Goal: Task Accomplishment & Management: Use online tool/utility

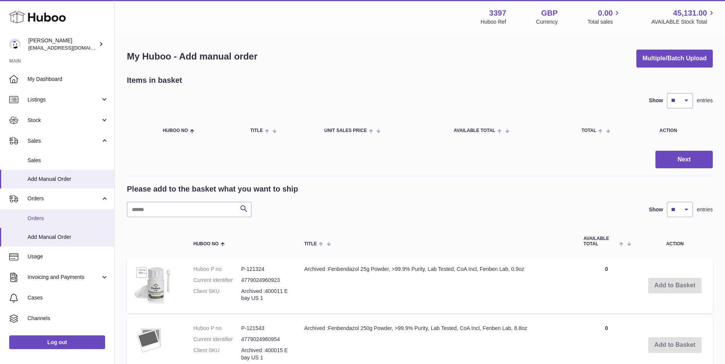
click at [44, 215] on span "Orders" at bounding box center [68, 218] width 81 height 7
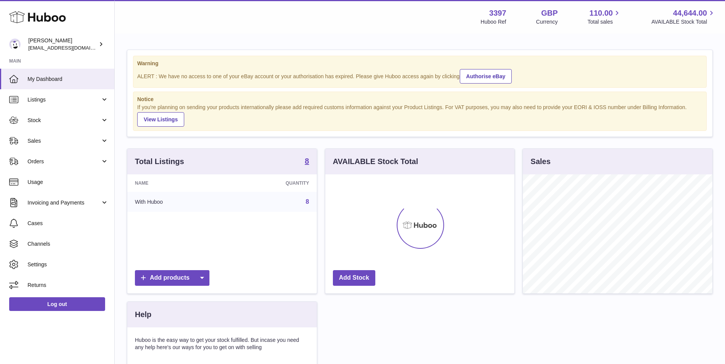
scroll to position [119, 189]
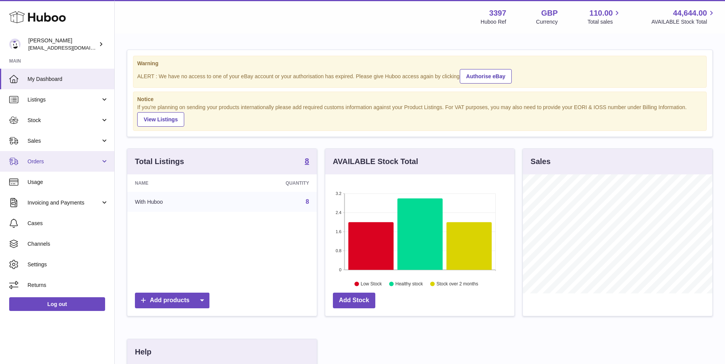
click at [71, 161] on span "Orders" at bounding box center [64, 161] width 73 height 7
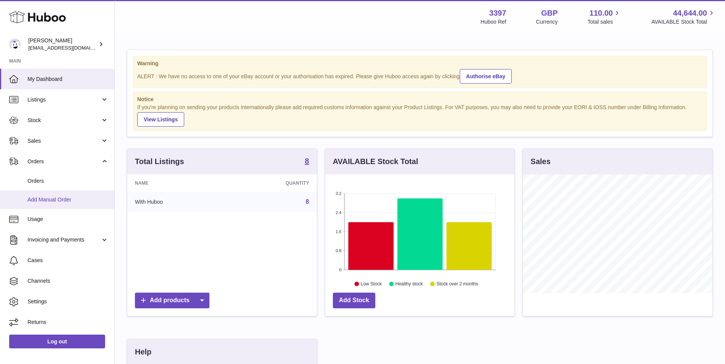
drag, startPoint x: 68, startPoint y: 203, endPoint x: 72, endPoint y: 206, distance: 4.7
click at [68, 204] on link "Add Manual Order" at bounding box center [57, 200] width 114 height 19
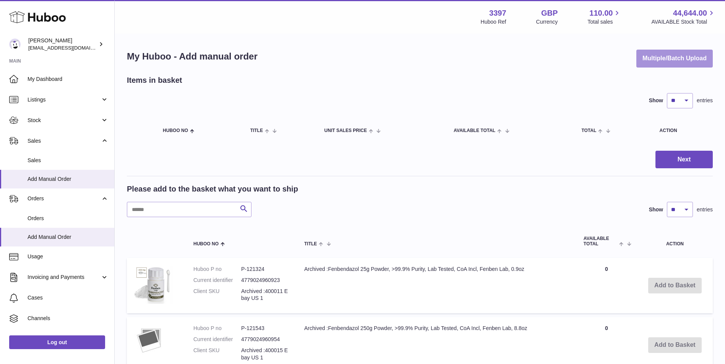
click at [686, 59] on button "Multiple/Batch Upload" at bounding box center [674, 59] width 76 height 18
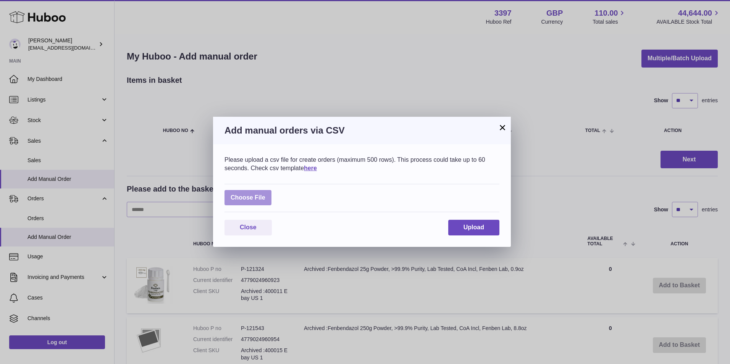
click at [246, 201] on label at bounding box center [248, 198] width 47 height 16
click at [265, 194] on input "file" at bounding box center [265, 194] width 0 height 0
type input "**********"
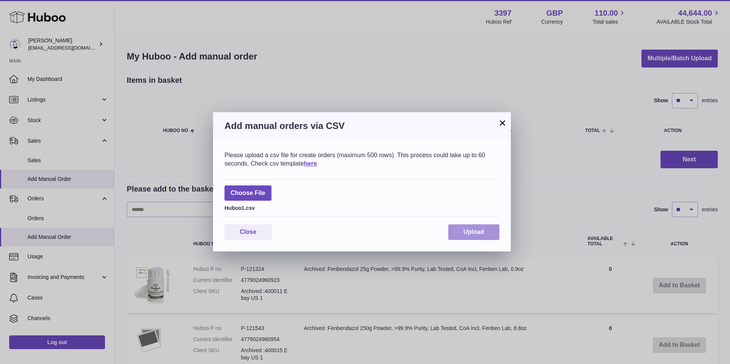
click at [478, 226] on button "Upload" at bounding box center [473, 233] width 51 height 16
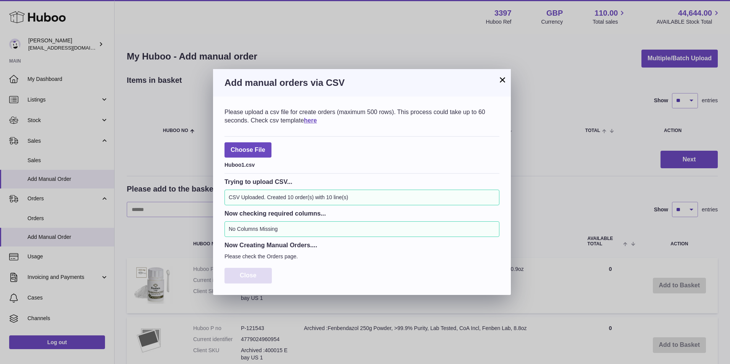
click at [261, 272] on button "Close" at bounding box center [248, 276] width 47 height 16
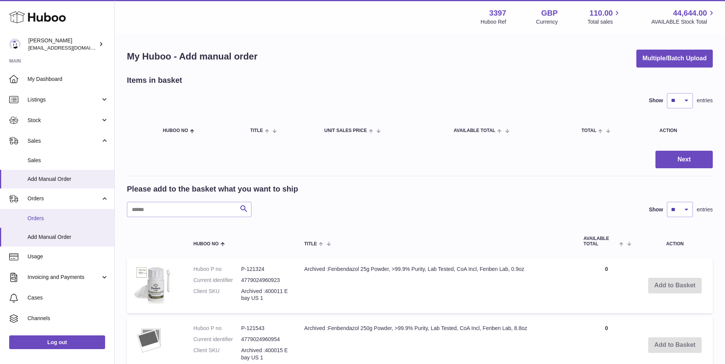
click at [37, 221] on span "Orders" at bounding box center [68, 218] width 81 height 7
